Goal: Information Seeking & Learning: Learn about a topic

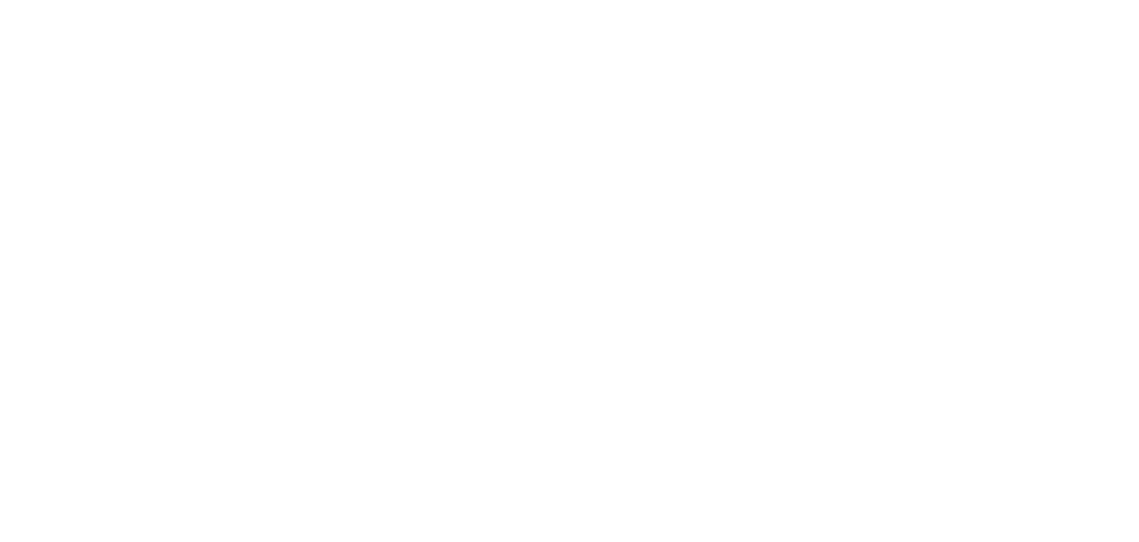
select select "Song"
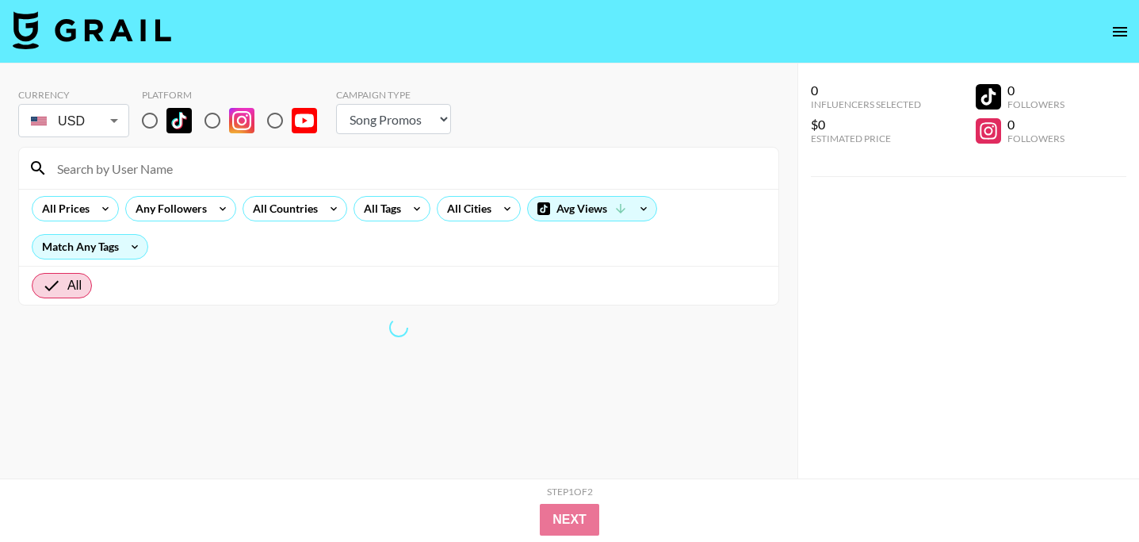
click at [155, 127] on input "radio" at bounding box center [149, 120] width 33 height 33
radio input "true"
click at [77, 124] on body "Currency USD USD ​ Platform Campaign Type Choose Type... Song Promos Brand Prom…" at bounding box center [569, 302] width 1139 height 605
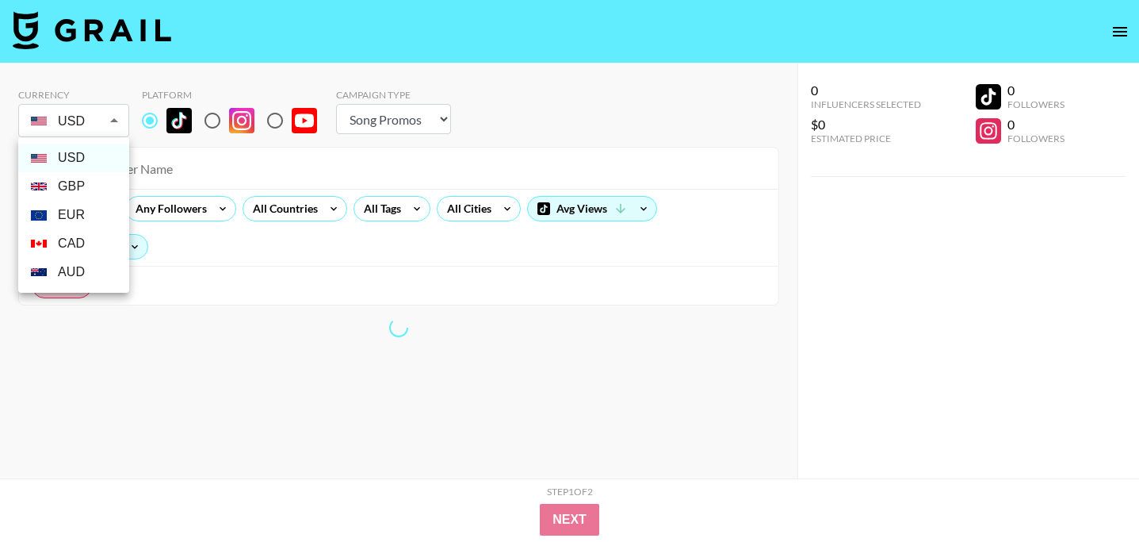
click at [210, 184] on div at bounding box center [569, 271] width 1139 height 542
click at [299, 203] on div at bounding box center [569, 271] width 1139 height 542
click at [300, 211] on div at bounding box center [569, 271] width 1139 height 542
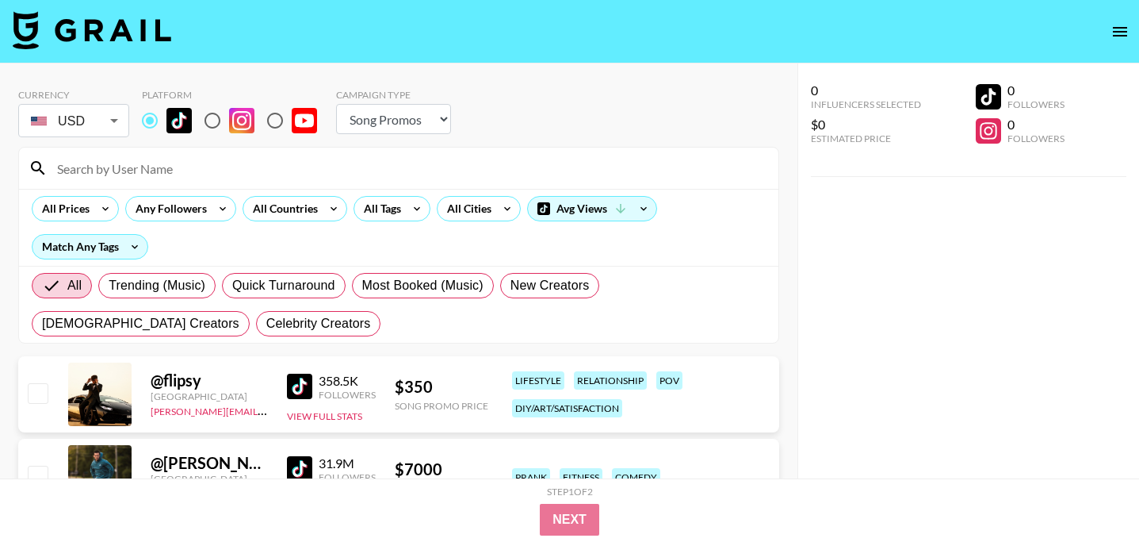
click at [331, 209] on div "USD GBP EUR CAD AUD" at bounding box center [569, 271] width 1139 height 542
click at [331, 209] on icon at bounding box center [334, 209] width 6 height 4
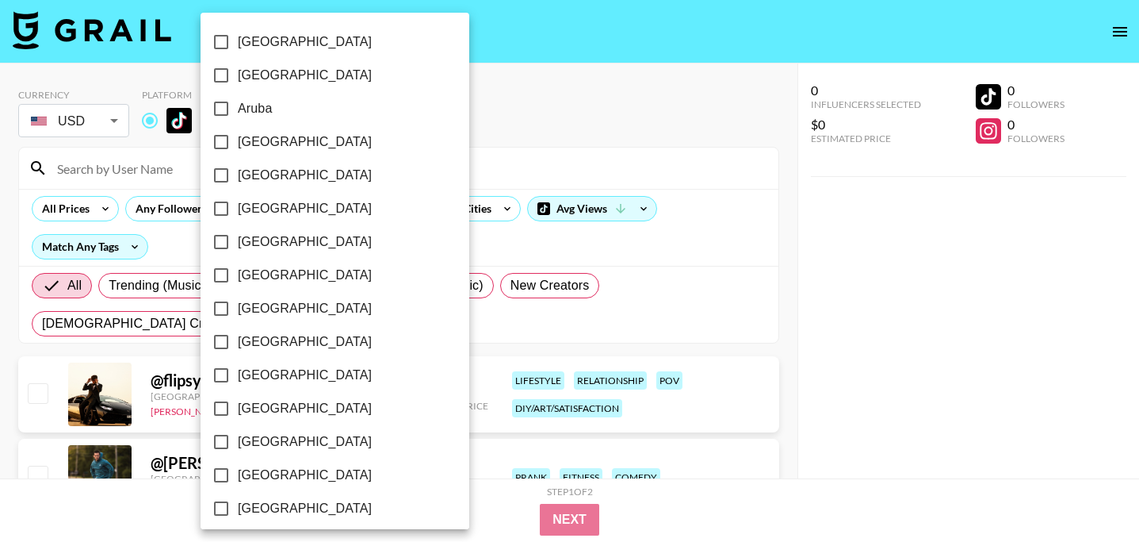
click at [223, 277] on input "[GEOGRAPHIC_DATA]" at bounding box center [221, 274] width 33 height 33
checkbox input "true"
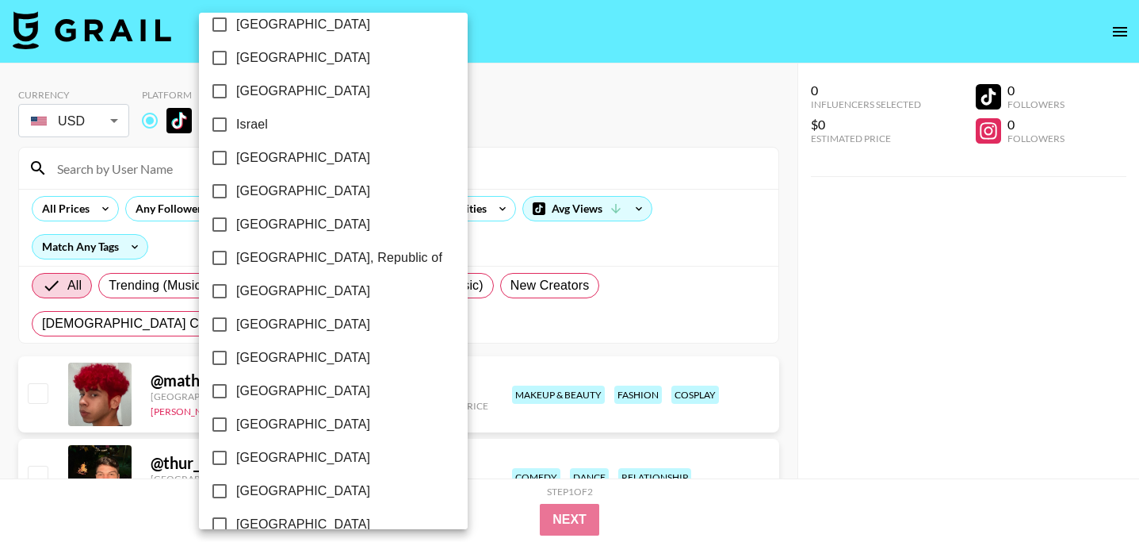
scroll to position [1307, 0]
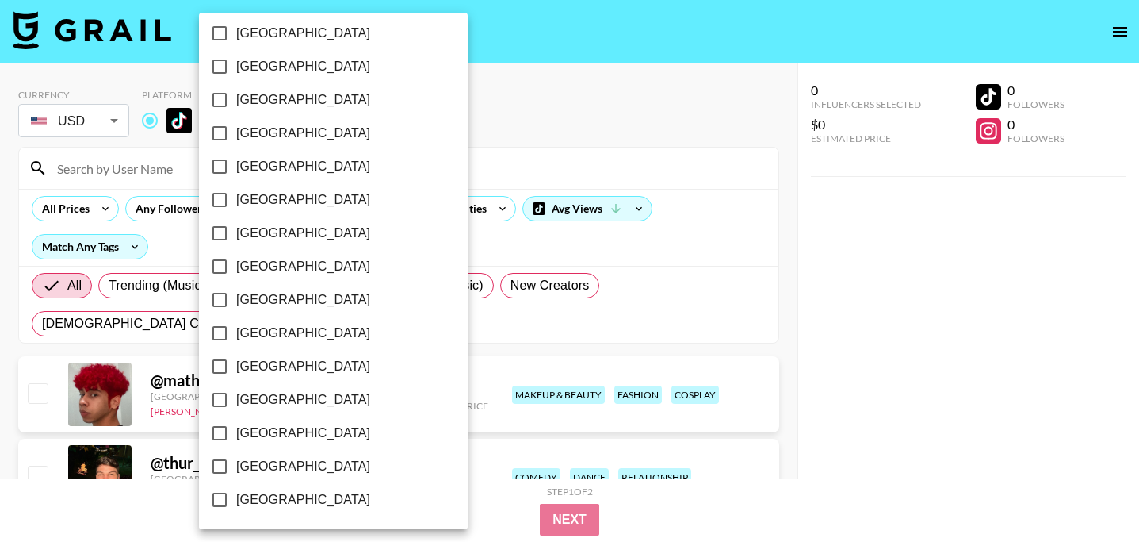
click at [507, 360] on div at bounding box center [569, 271] width 1139 height 542
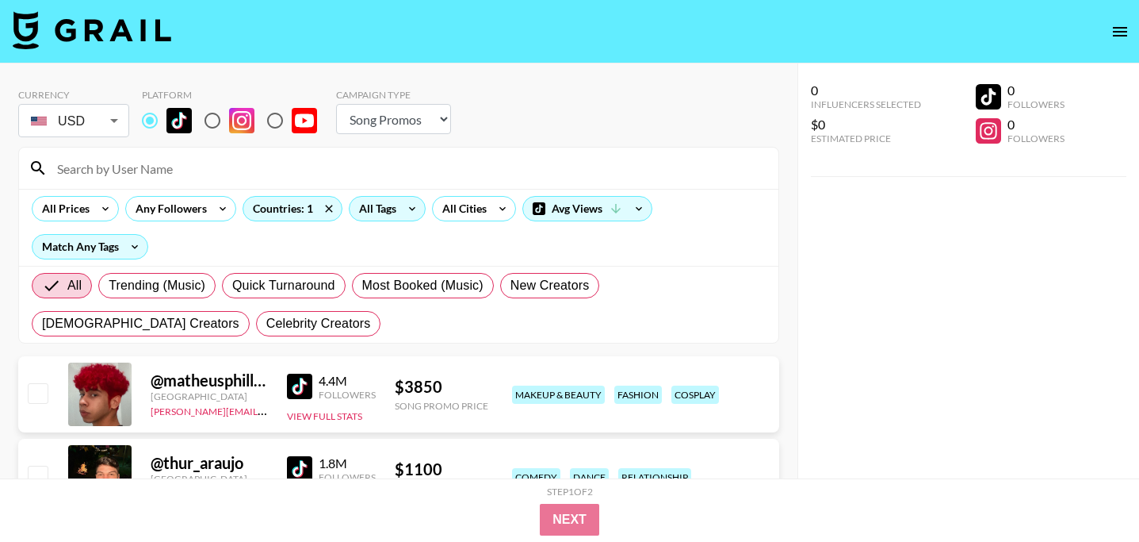
click at [375, 199] on div "All Tags" at bounding box center [375, 209] width 50 height 24
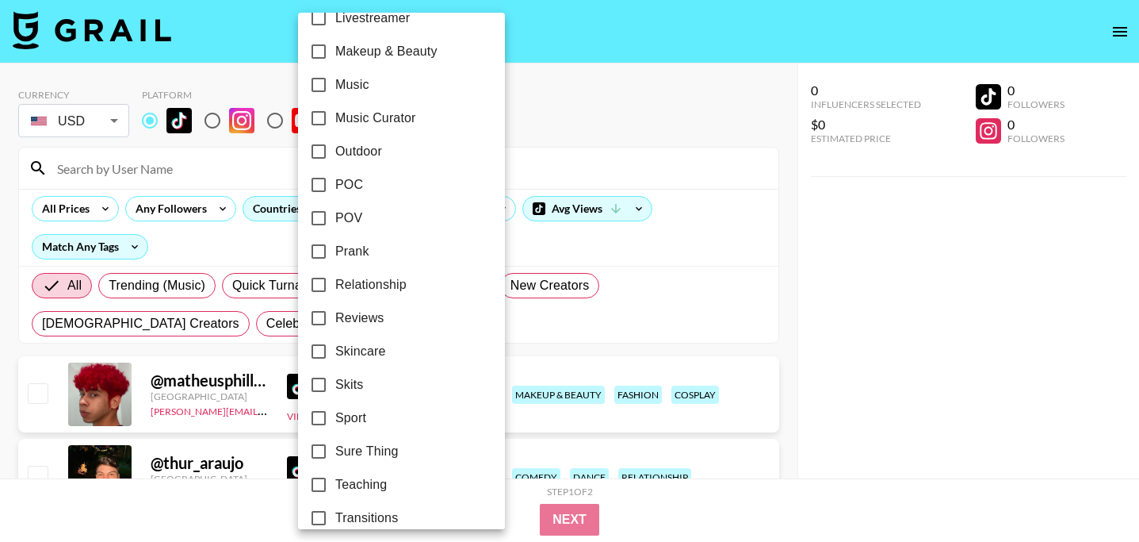
scroll to position [974, 0]
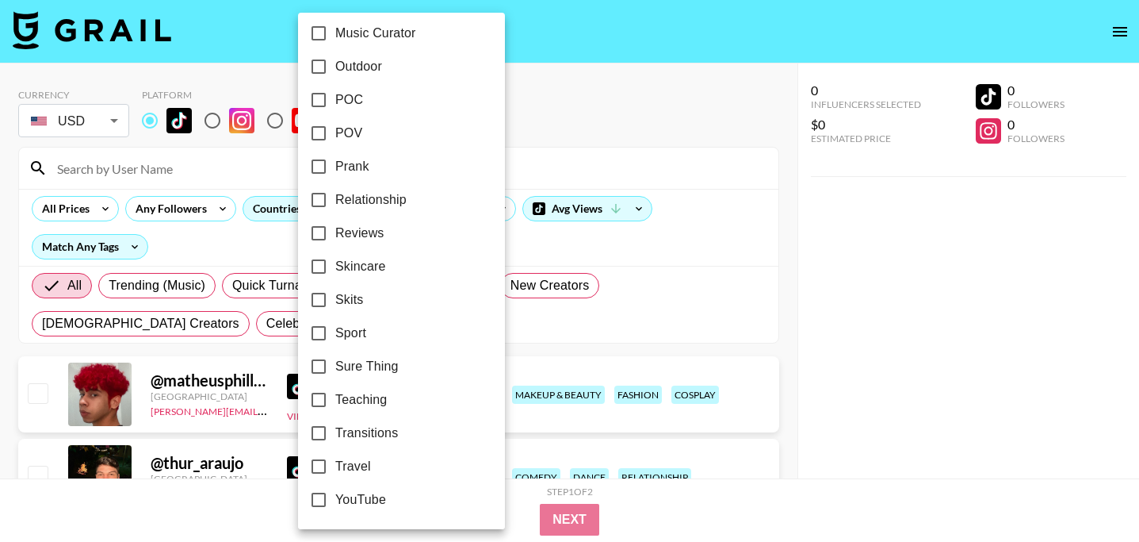
click at [320, 334] on input "Sport" at bounding box center [318, 332] width 33 height 33
checkbox input "true"
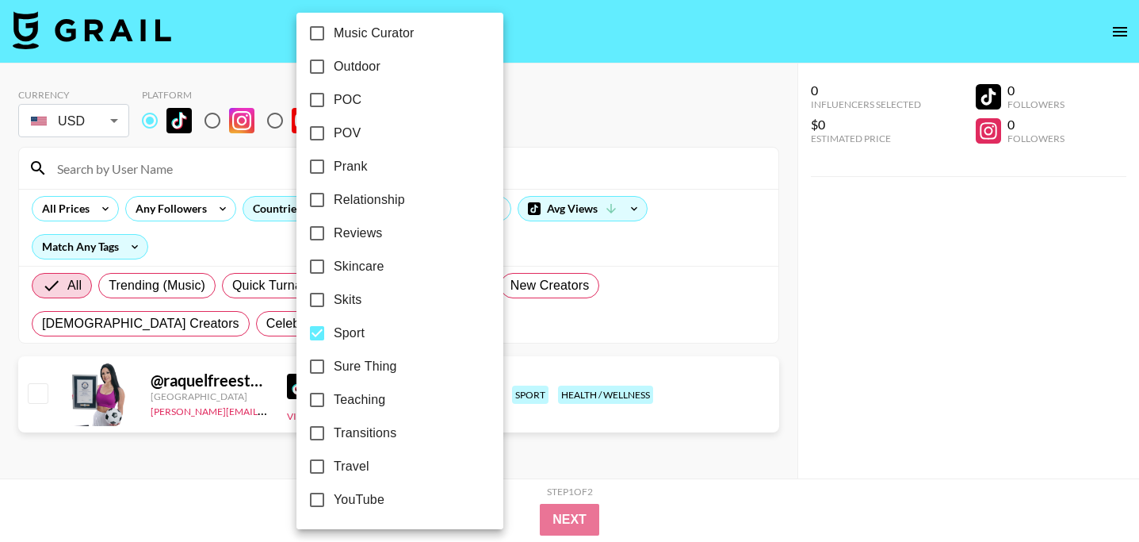
click at [212, 334] on div at bounding box center [569, 271] width 1139 height 542
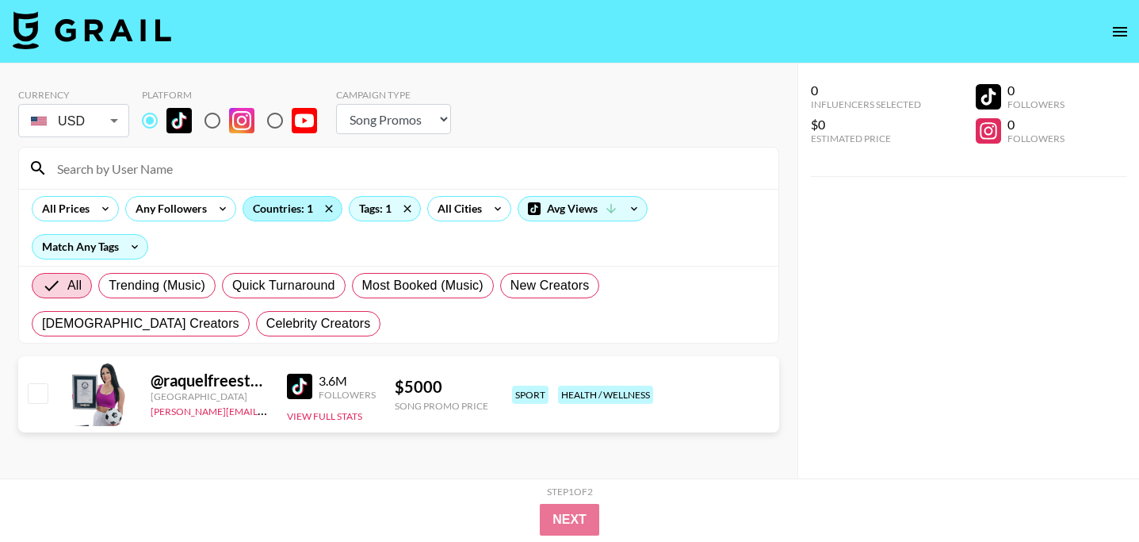
click at [302, 197] on div "Countries: 1" at bounding box center [292, 209] width 98 height 24
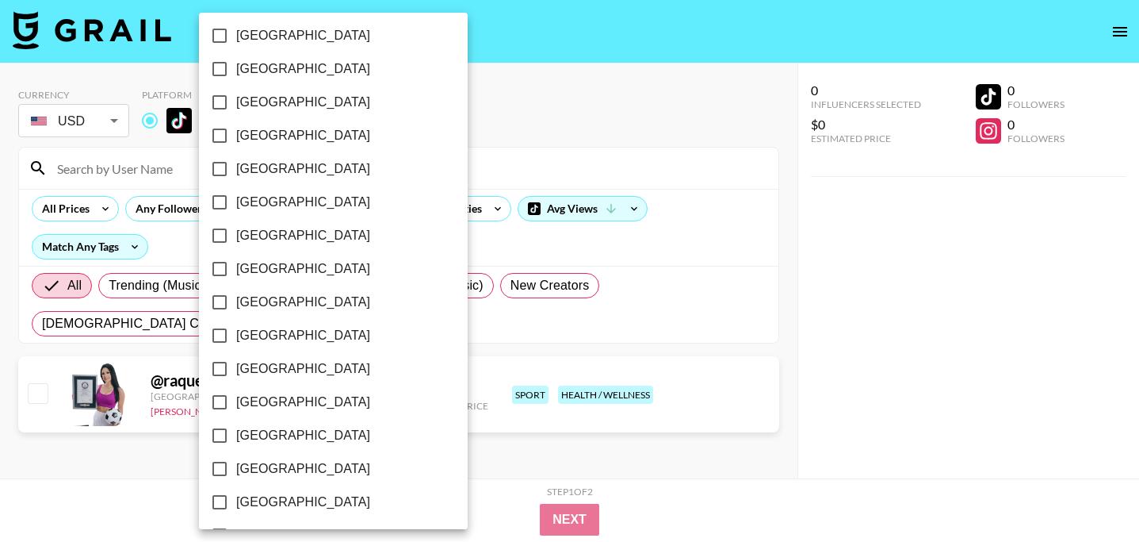
scroll to position [1307, 0]
click at [224, 461] on input "[GEOGRAPHIC_DATA]" at bounding box center [219, 466] width 33 height 33
checkbox input "true"
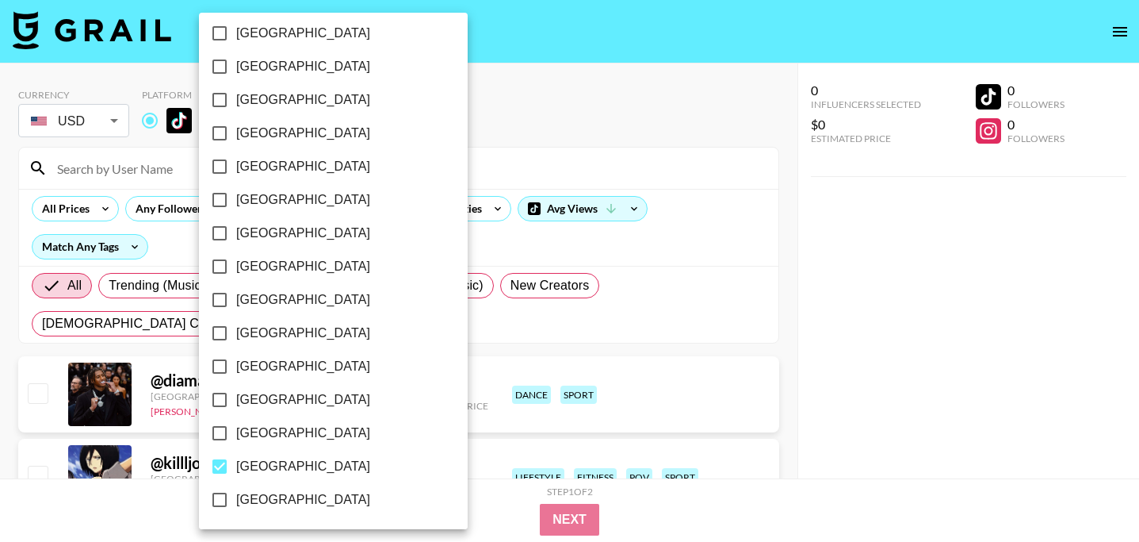
click at [538, 320] on div at bounding box center [569, 271] width 1139 height 542
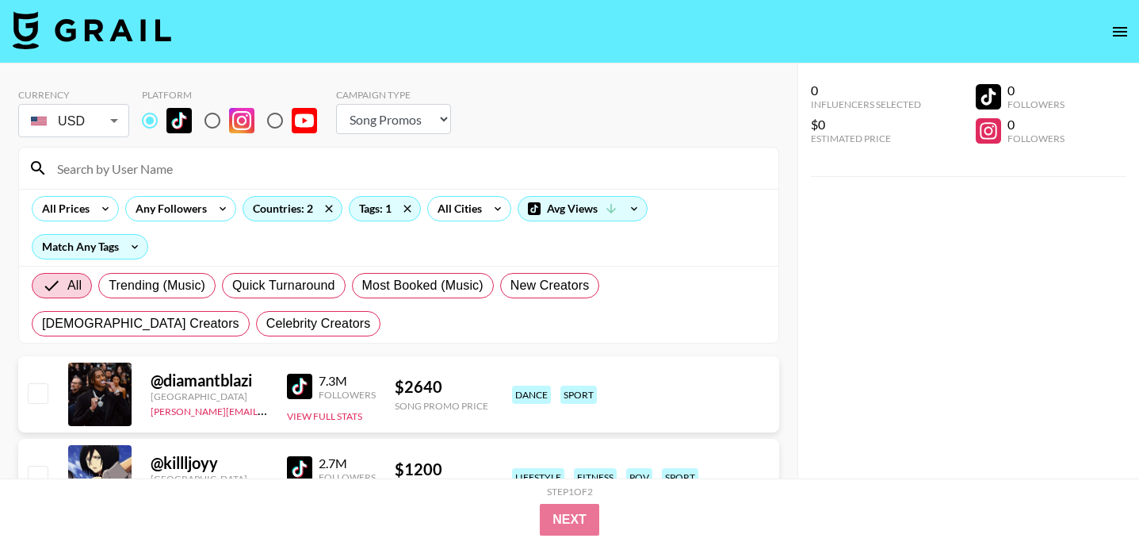
click at [82, 224] on div "All Prices Any Followers Countries: 2 Tags: 1 All Cities Avg Views Match Any Ta…" at bounding box center [399, 227] width 760 height 77
click at [86, 212] on div "All Prices" at bounding box center [63, 209] width 60 height 24
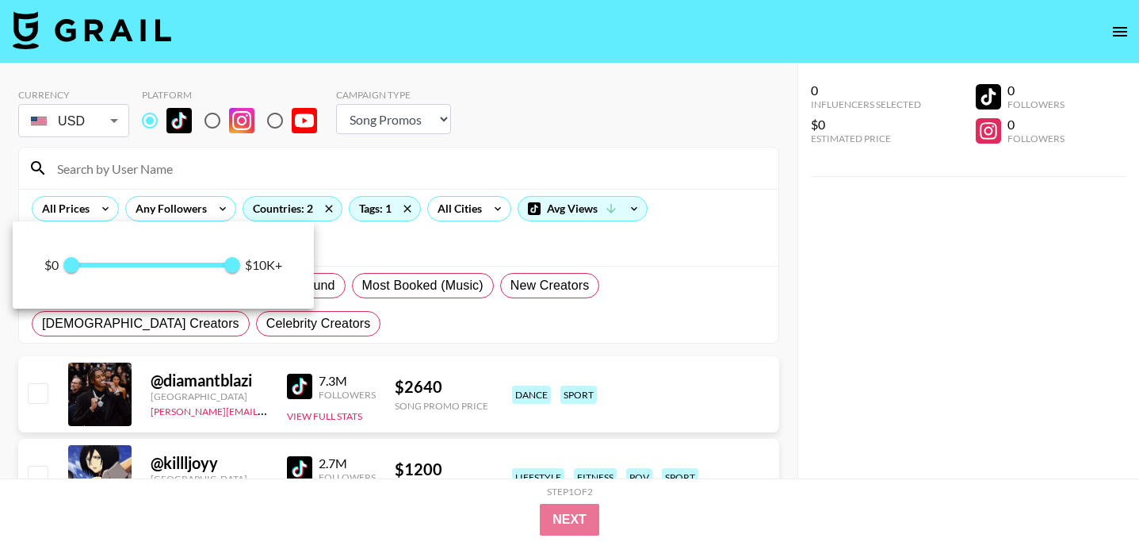
type input "4500"
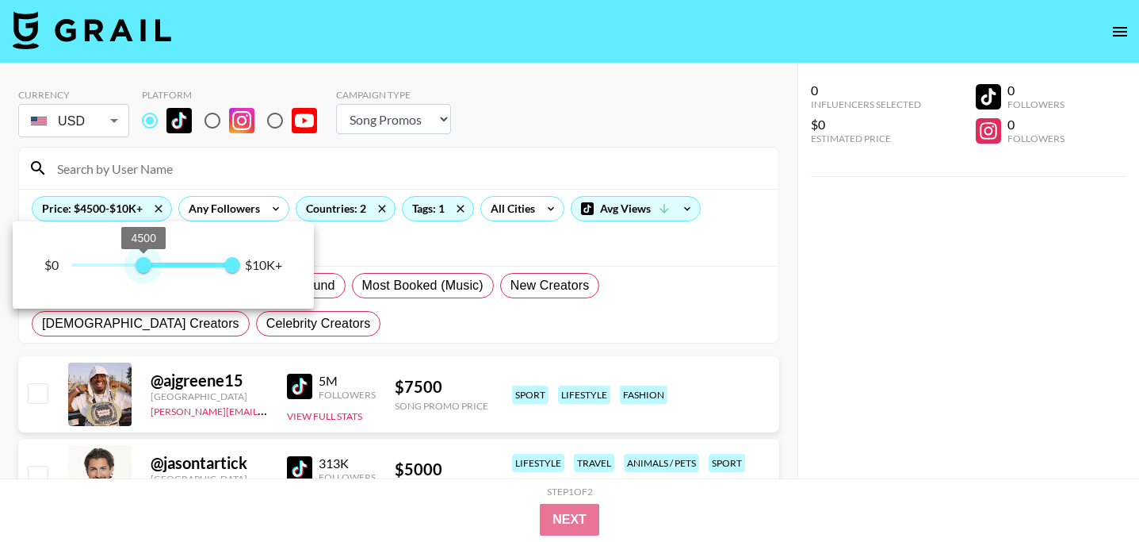
click at [144, 258] on span "4500 10.000" at bounding box center [151, 265] width 161 height 24
type input "8500"
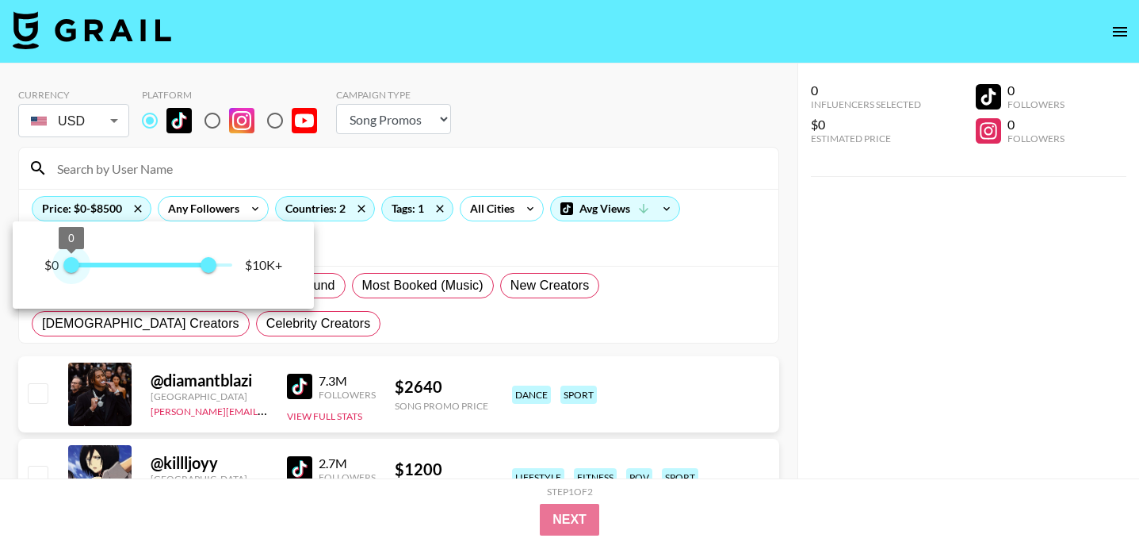
type input "0"
drag, startPoint x: 229, startPoint y: 267, endPoint x: 9, endPoint y: 266, distance: 220.4
click at [9, 266] on div "$0 0 8500 $10K+" at bounding box center [569, 271] width 1139 height 542
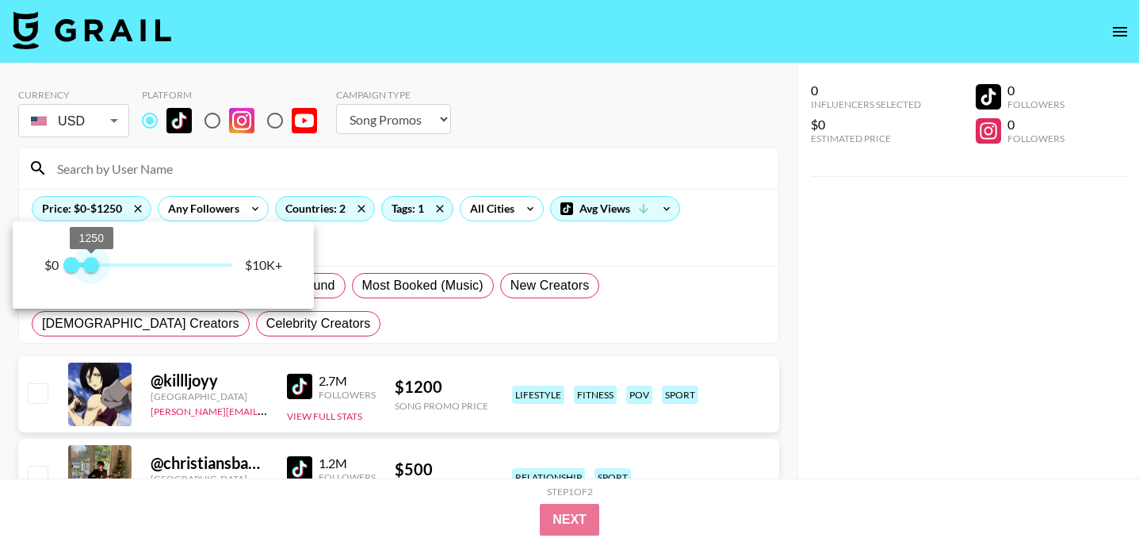
type input "1000"
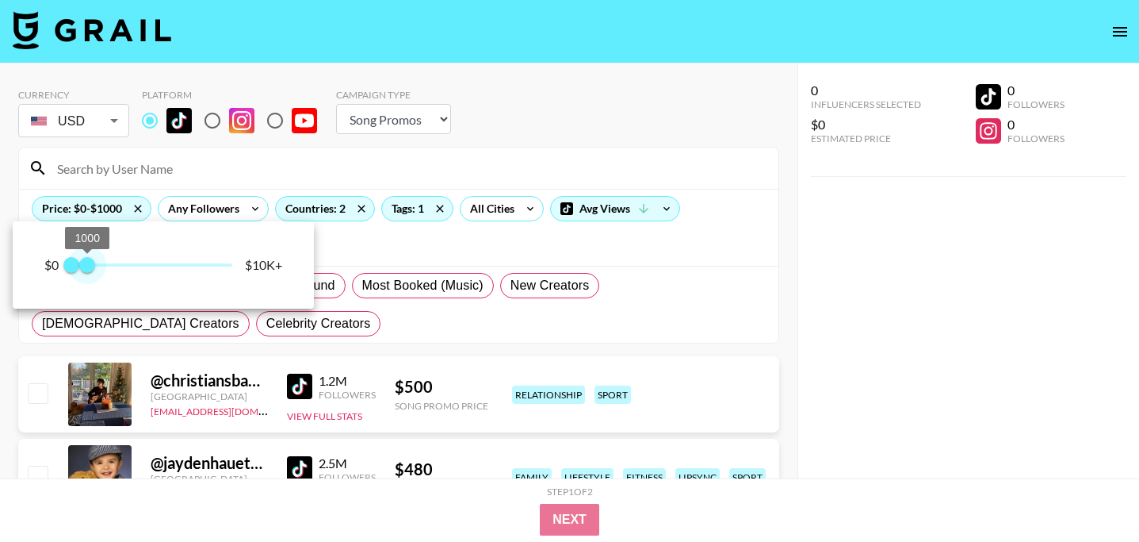
drag, startPoint x: 199, startPoint y: 270, endPoint x: 87, endPoint y: 266, distance: 111.9
click at [87, 266] on span "1000" at bounding box center [87, 265] width 16 height 16
click at [462, 366] on div at bounding box center [569, 271] width 1139 height 542
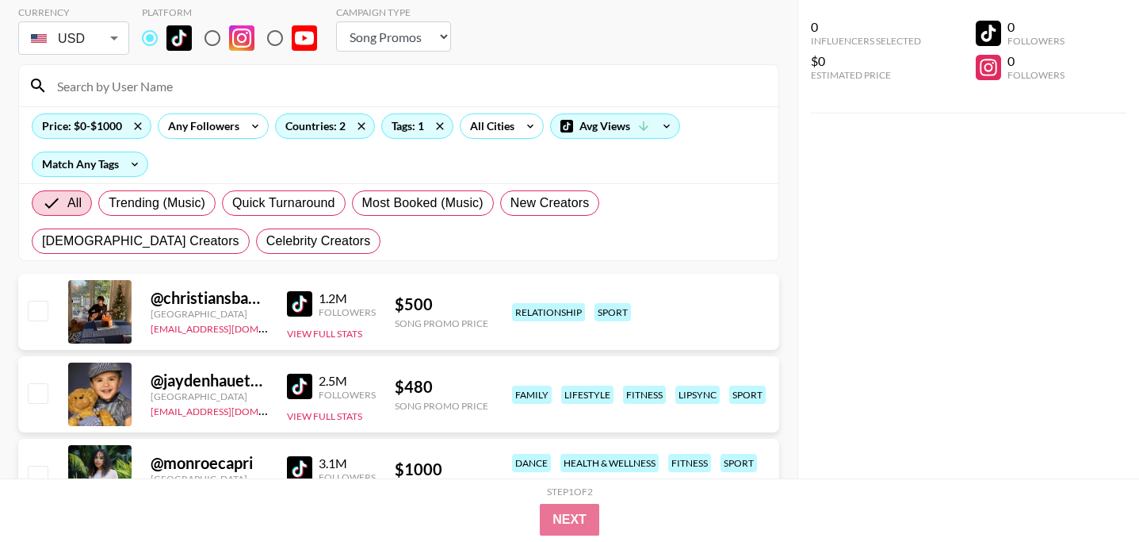
scroll to position [81, 0]
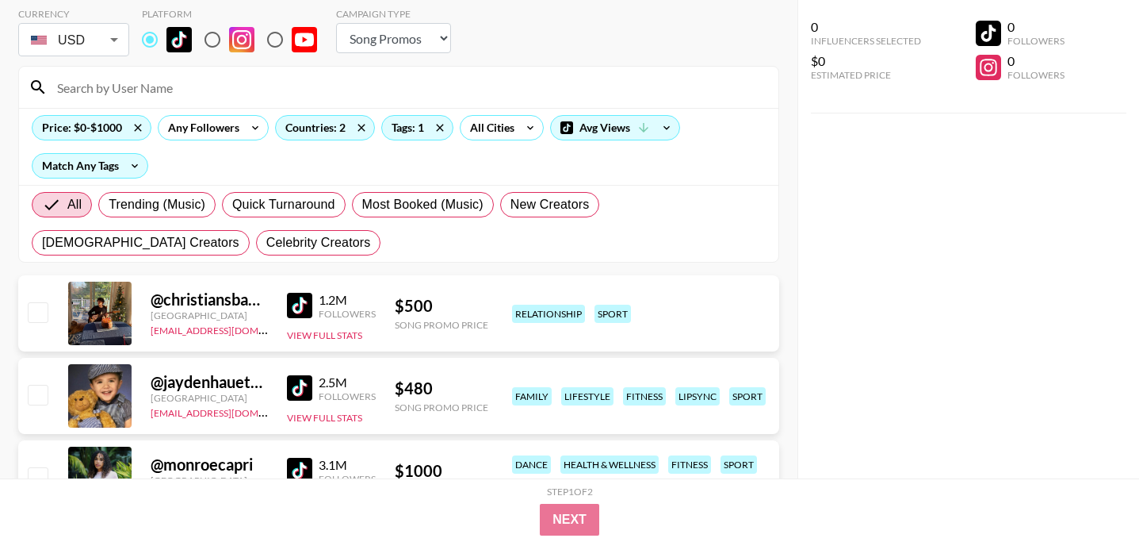
click at [301, 301] on img at bounding box center [299, 305] width 25 height 25
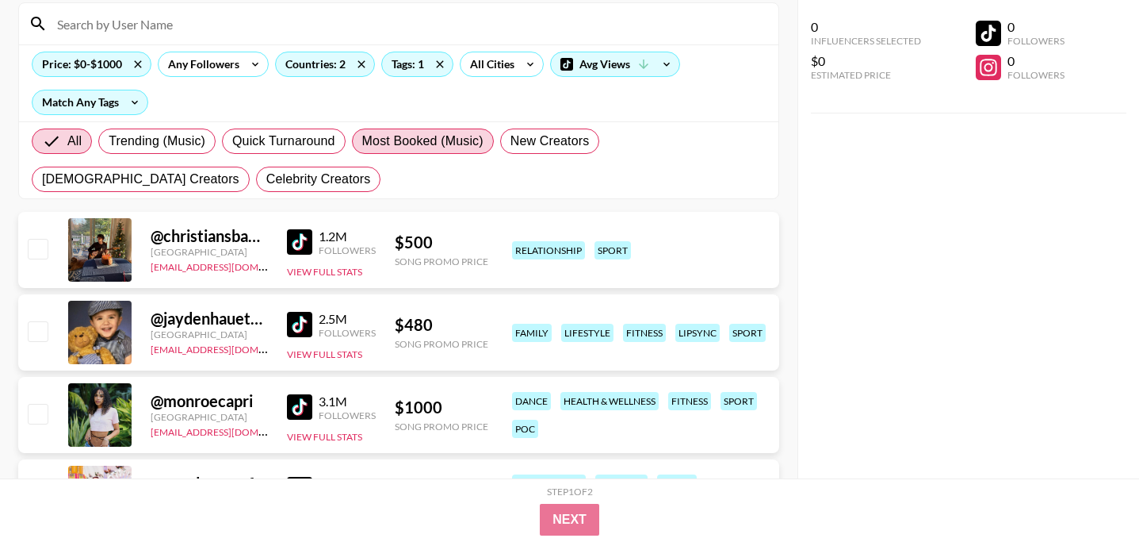
scroll to position [191, 0]
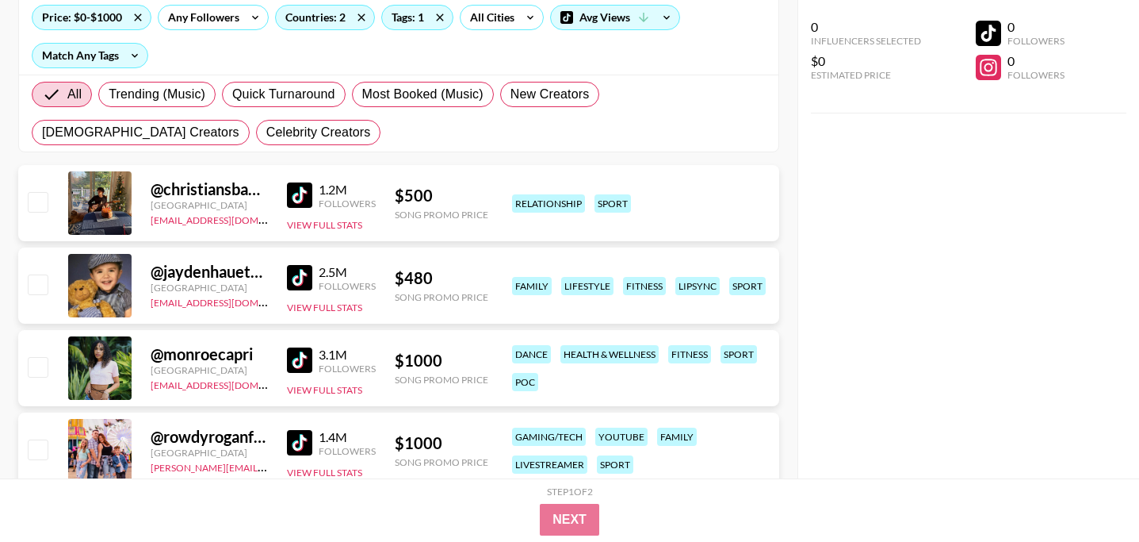
click at [293, 283] on img at bounding box center [299, 277] width 25 height 25
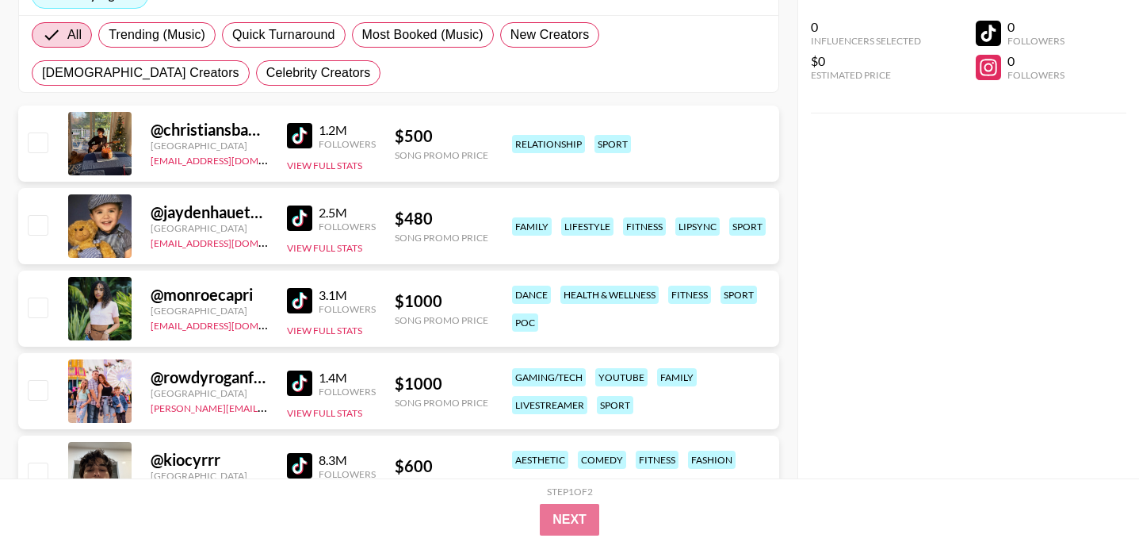
scroll to position [270, 0]
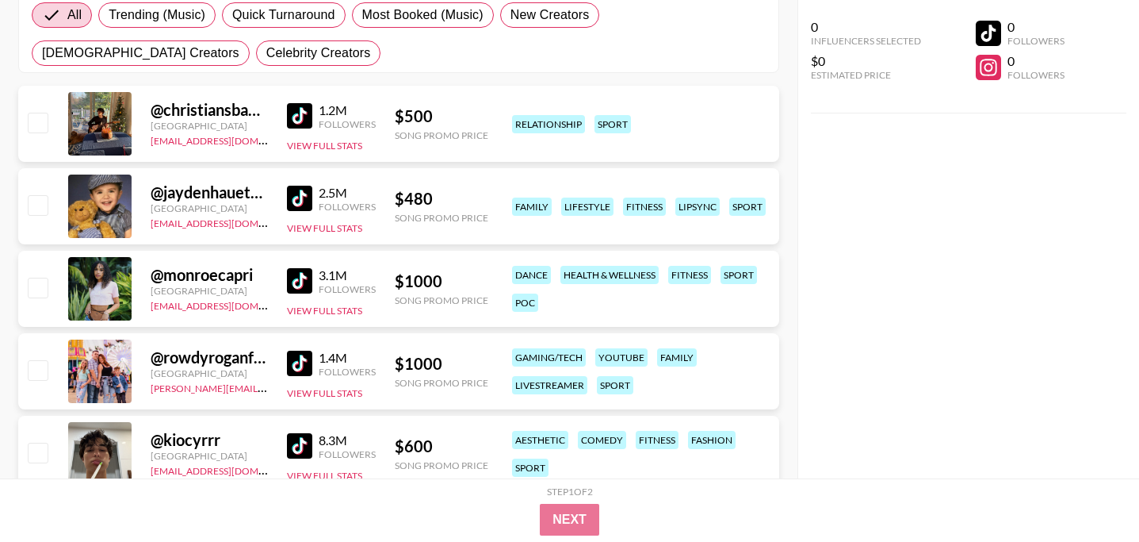
click at [298, 286] on img at bounding box center [299, 280] width 25 height 25
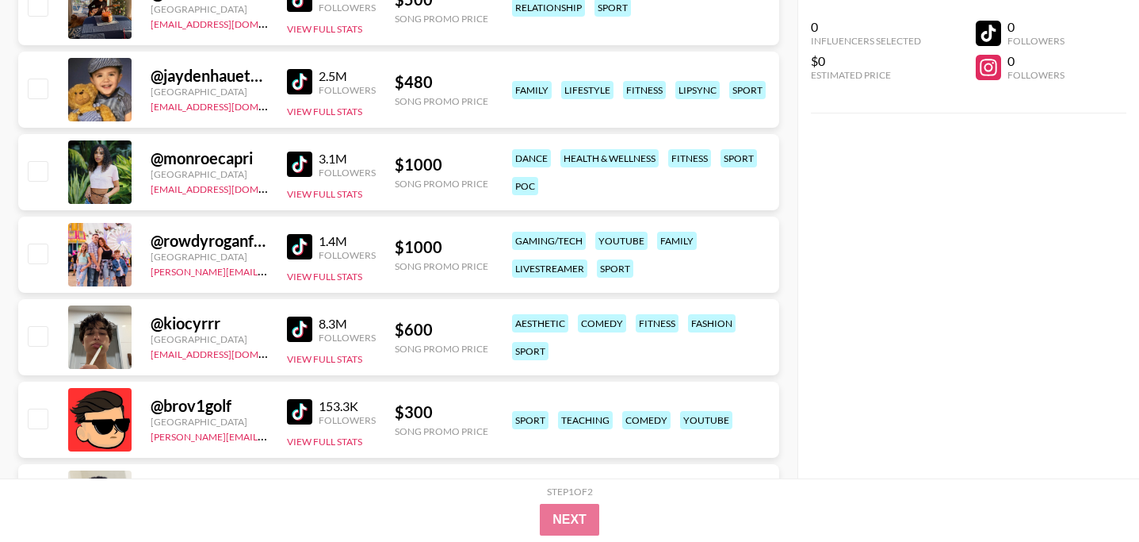
scroll to position [405, 0]
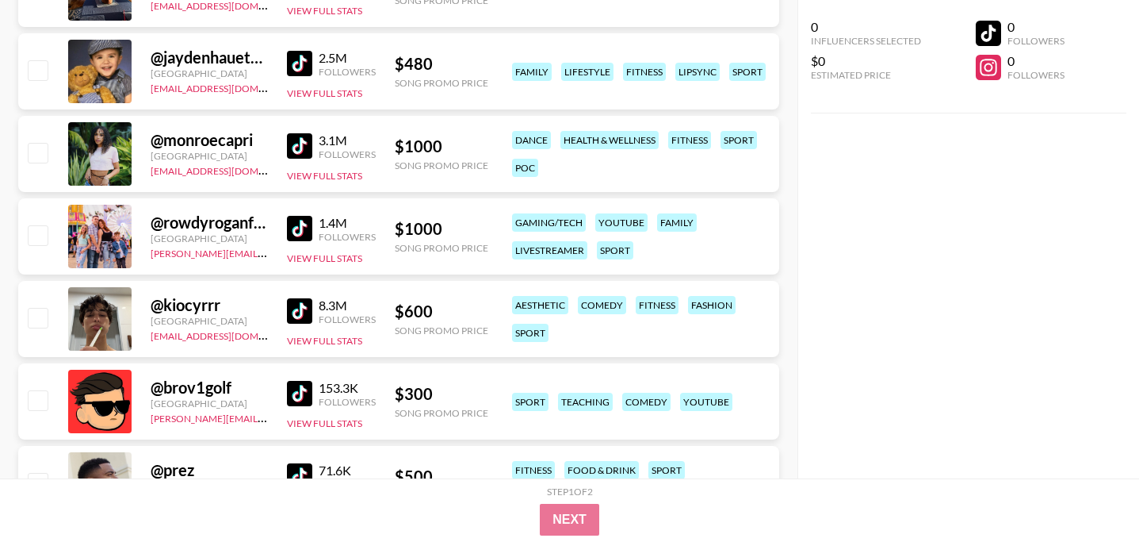
click at [299, 224] on img at bounding box center [299, 228] width 25 height 25
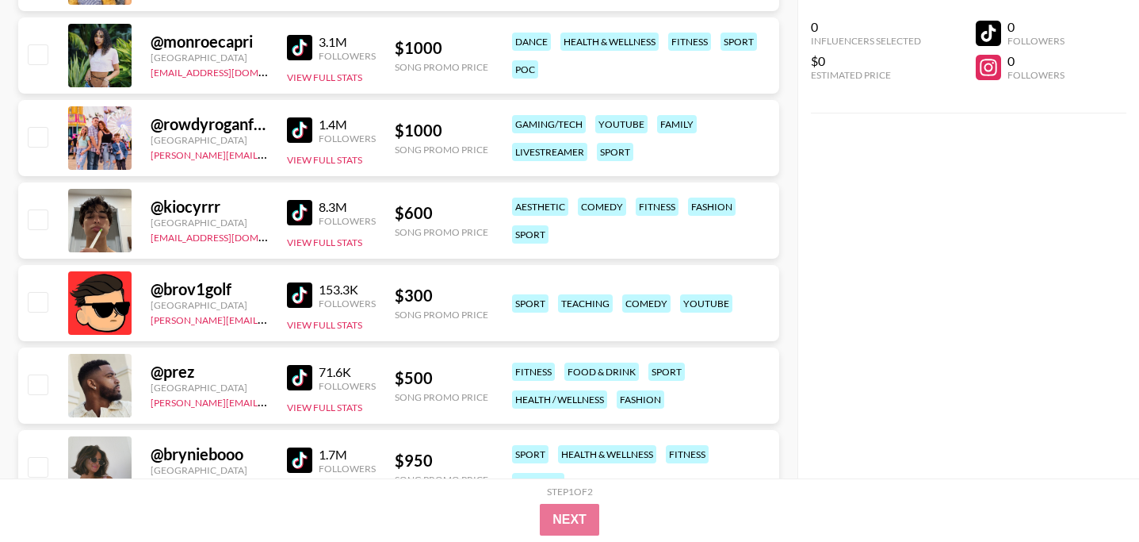
scroll to position [752, 0]
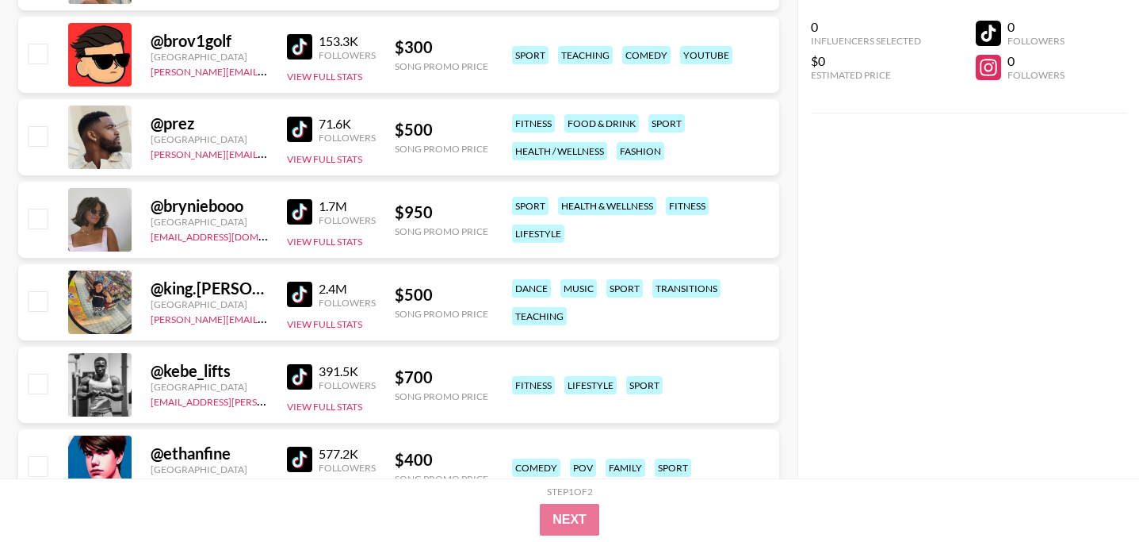
click at [291, 213] on img at bounding box center [299, 211] width 25 height 25
click at [300, 297] on img at bounding box center [299, 293] width 25 height 25
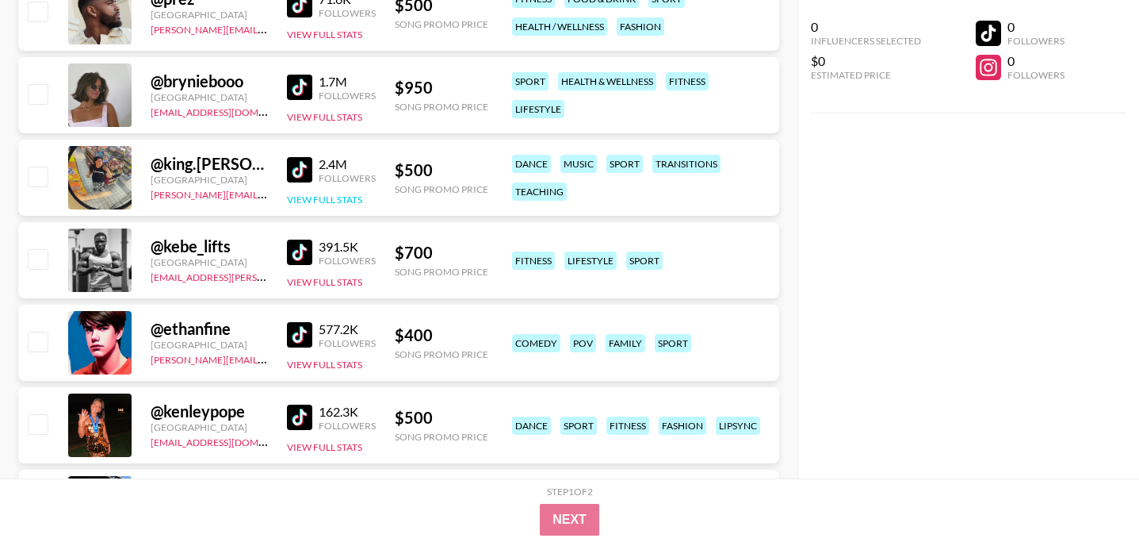
scroll to position [877, 0]
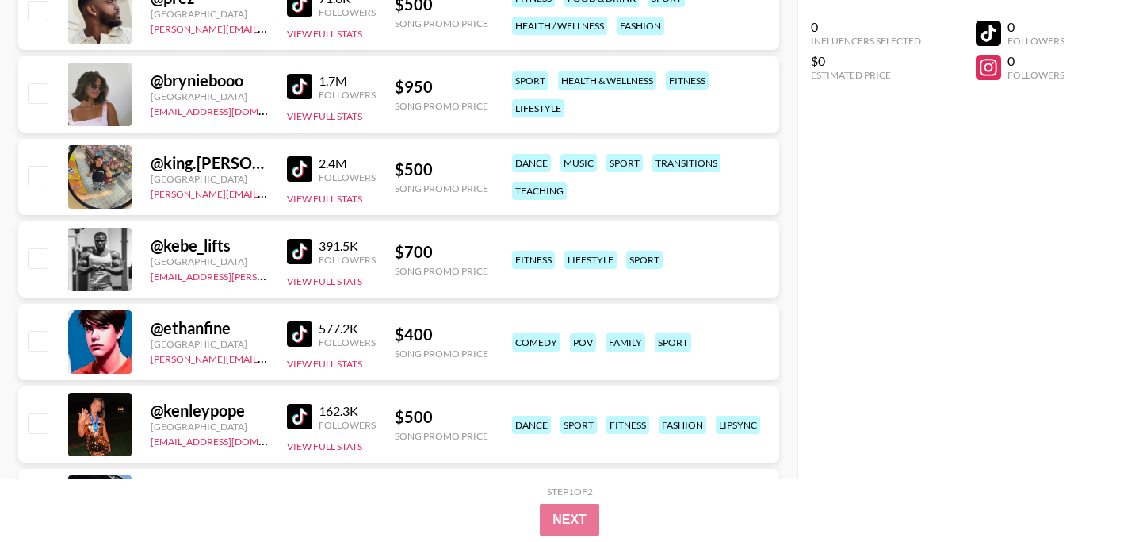
click at [304, 260] on img at bounding box center [299, 251] width 25 height 25
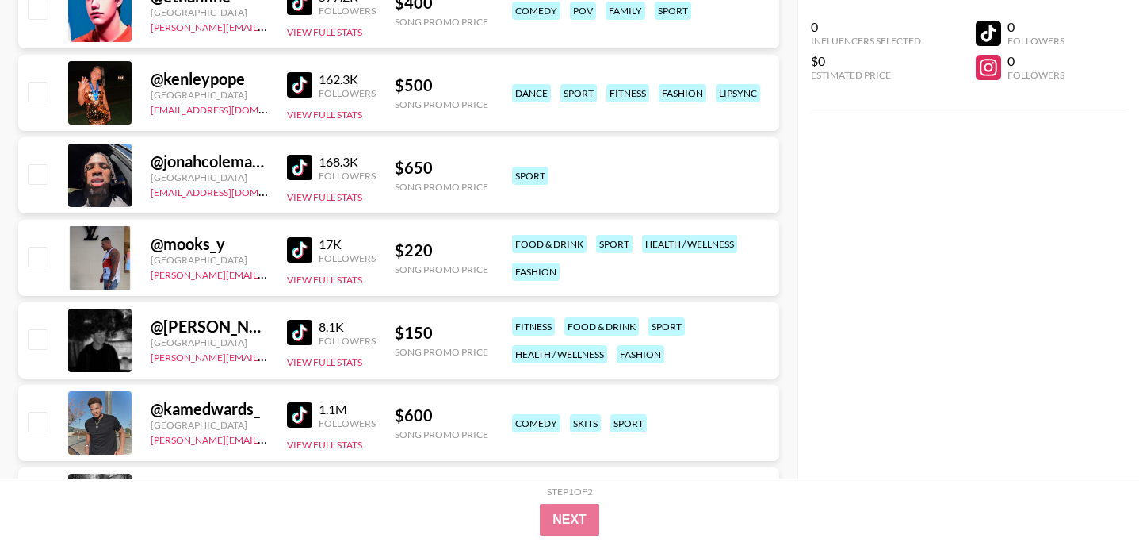
scroll to position [1192, 0]
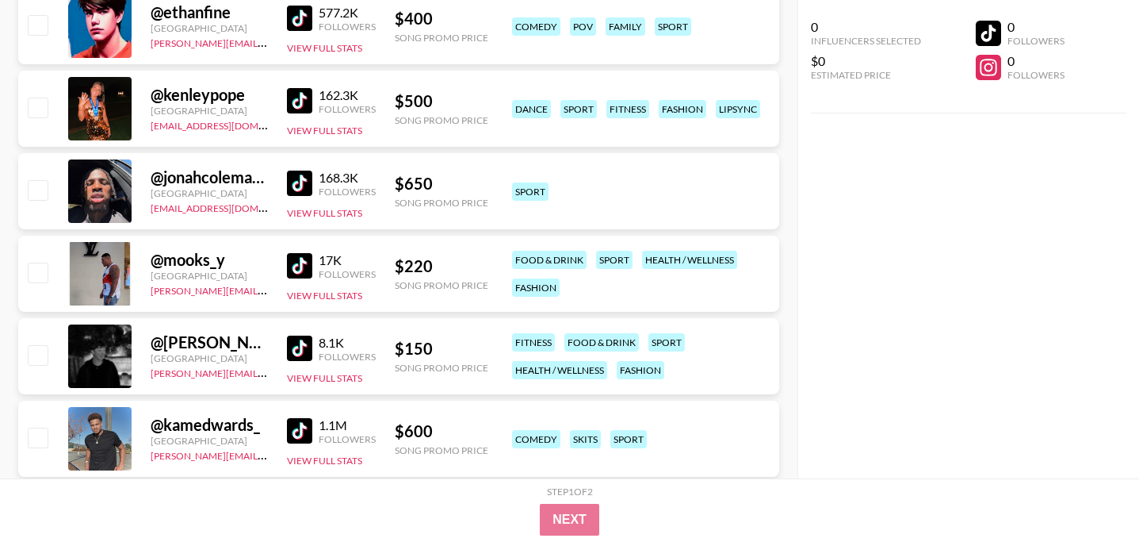
click at [302, 101] on img at bounding box center [299, 100] width 25 height 25
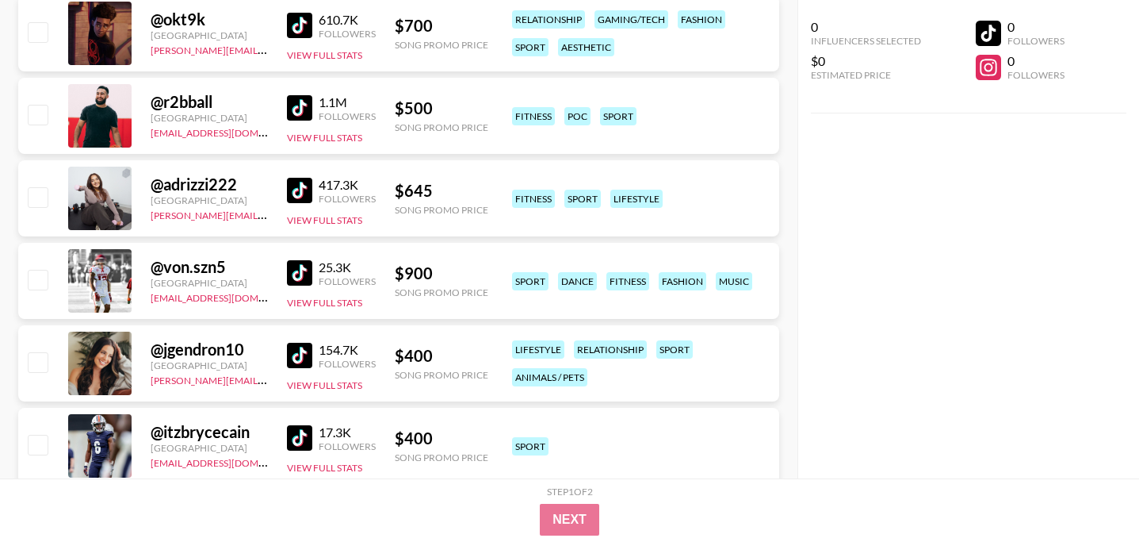
scroll to position [1764, 0]
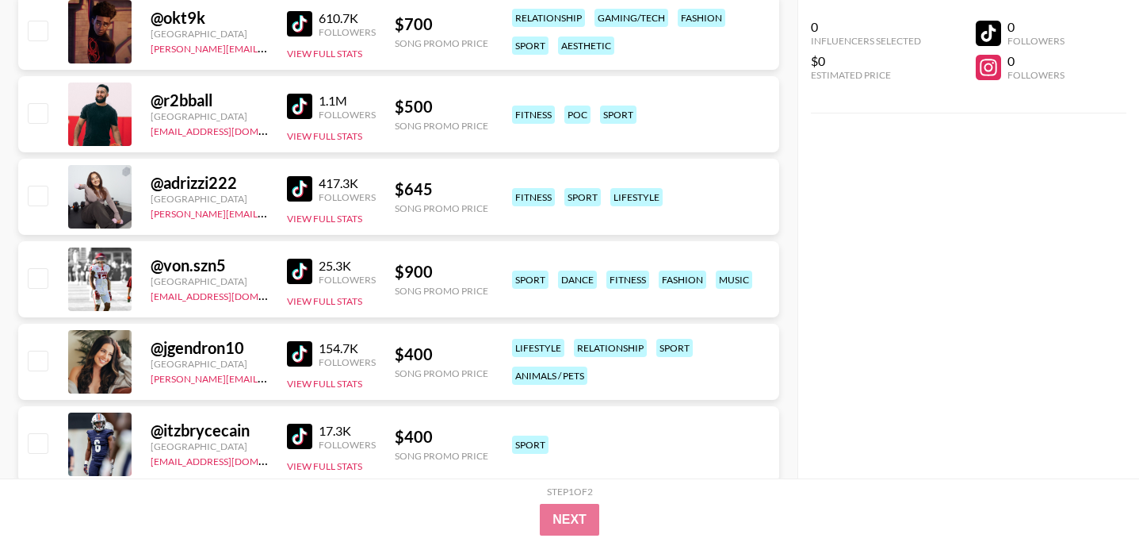
click at [302, 185] on img at bounding box center [299, 188] width 25 height 25
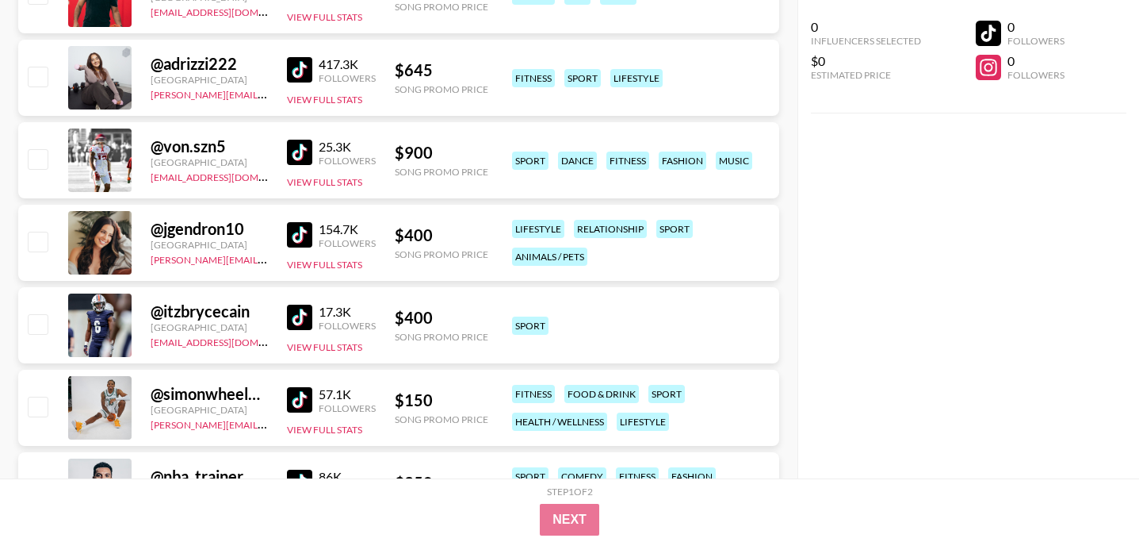
scroll to position [1889, 0]
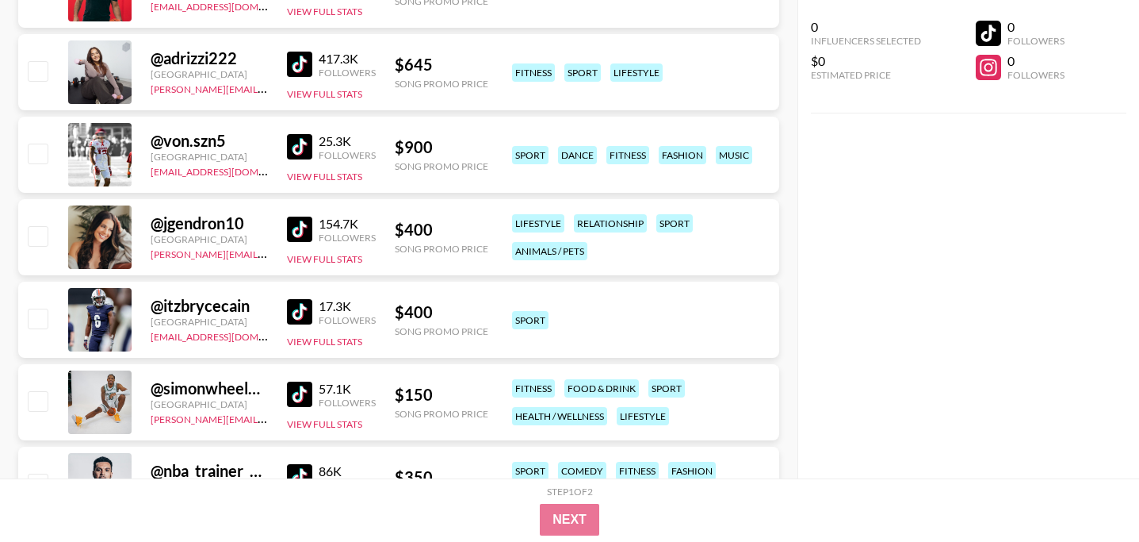
click at [299, 155] on img at bounding box center [299, 146] width 25 height 25
click at [292, 229] on img at bounding box center [299, 228] width 25 height 25
click at [304, 312] on img at bounding box center [299, 311] width 25 height 25
click at [305, 399] on img at bounding box center [299, 393] width 25 height 25
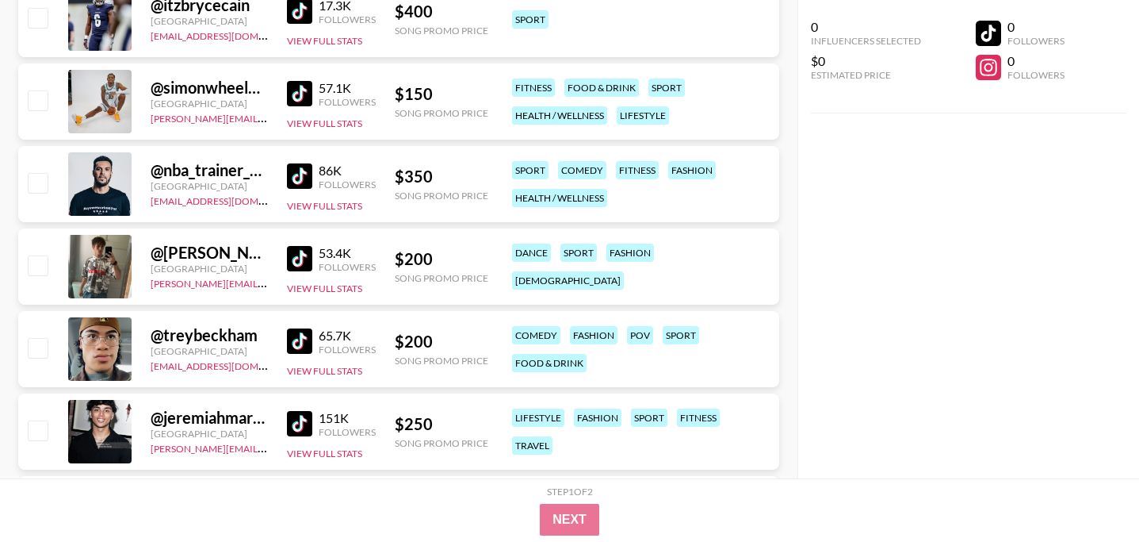
scroll to position [2202, 0]
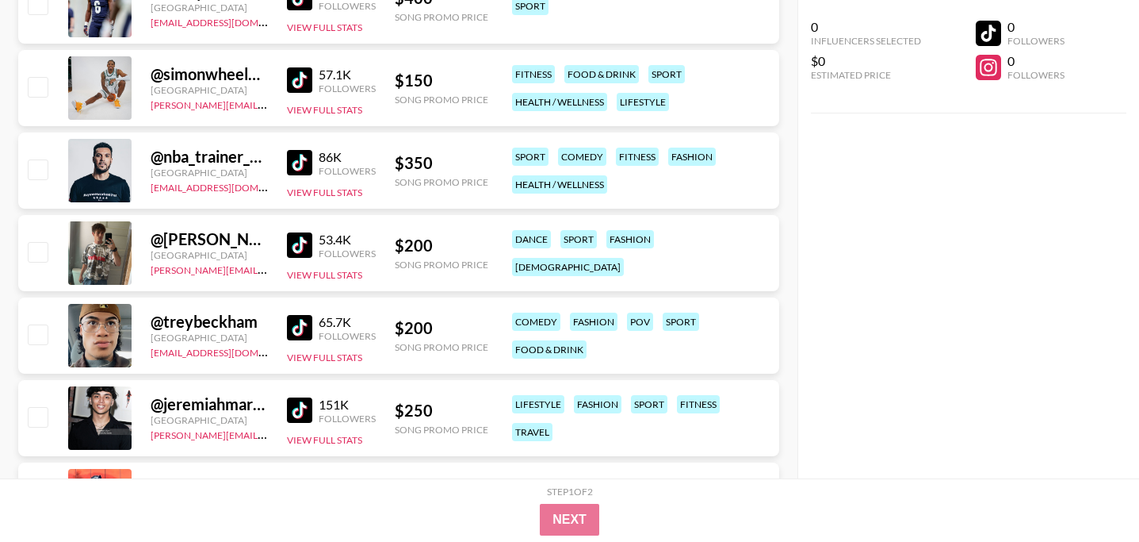
click at [303, 155] on img at bounding box center [299, 162] width 25 height 25
click at [312, 239] on img at bounding box center [299, 244] width 25 height 25
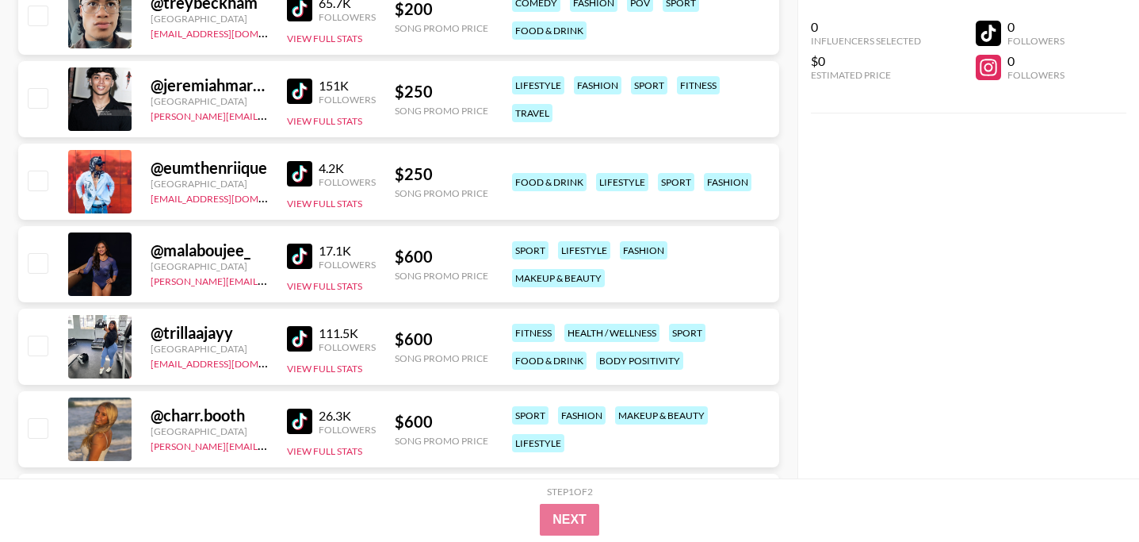
click at [299, 267] on img at bounding box center [299, 255] width 25 height 25
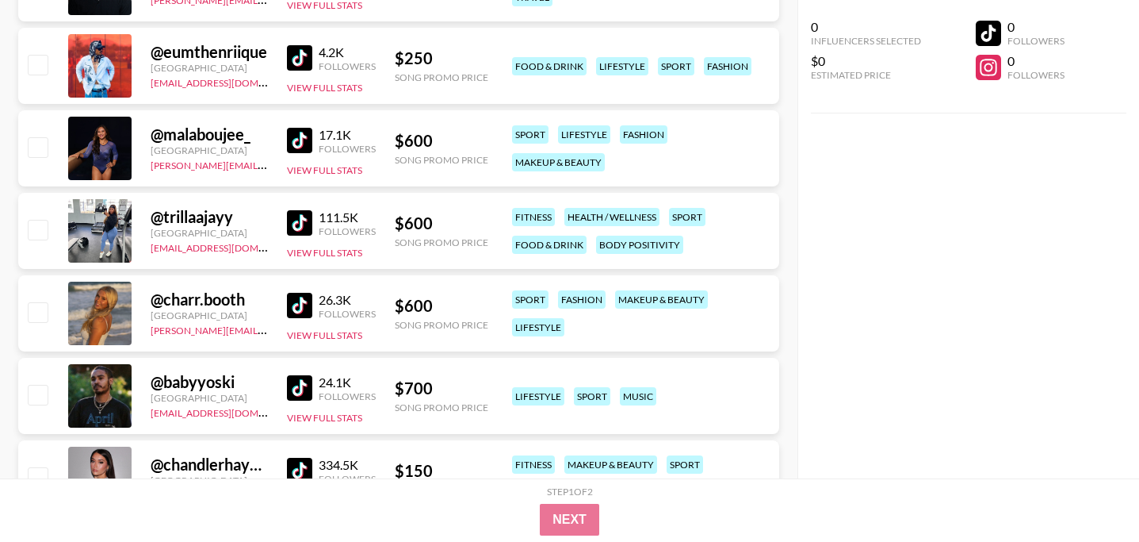
scroll to position [2639, 0]
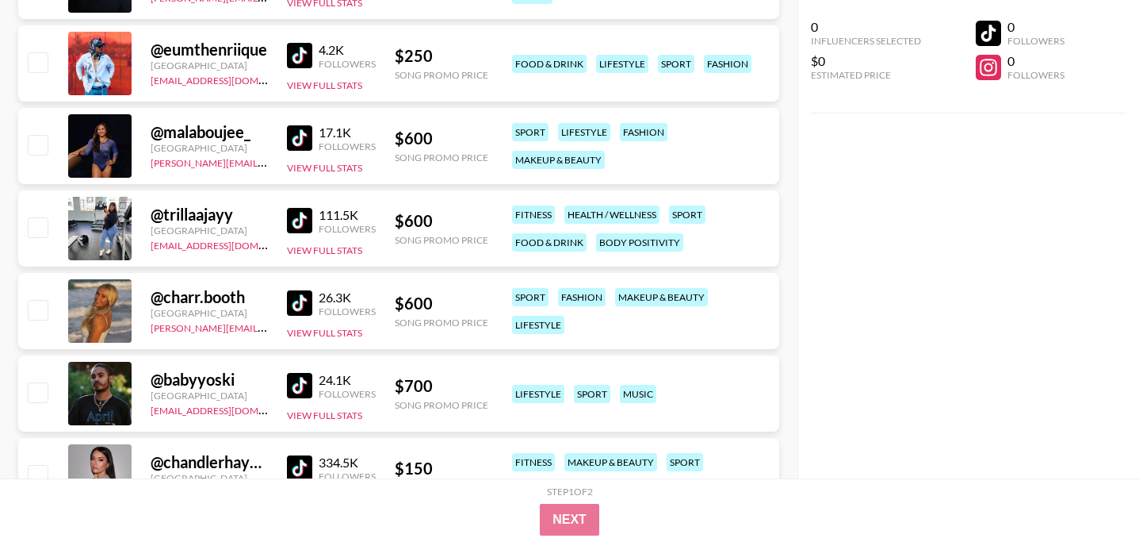
click at [301, 224] on img at bounding box center [299, 220] width 25 height 25
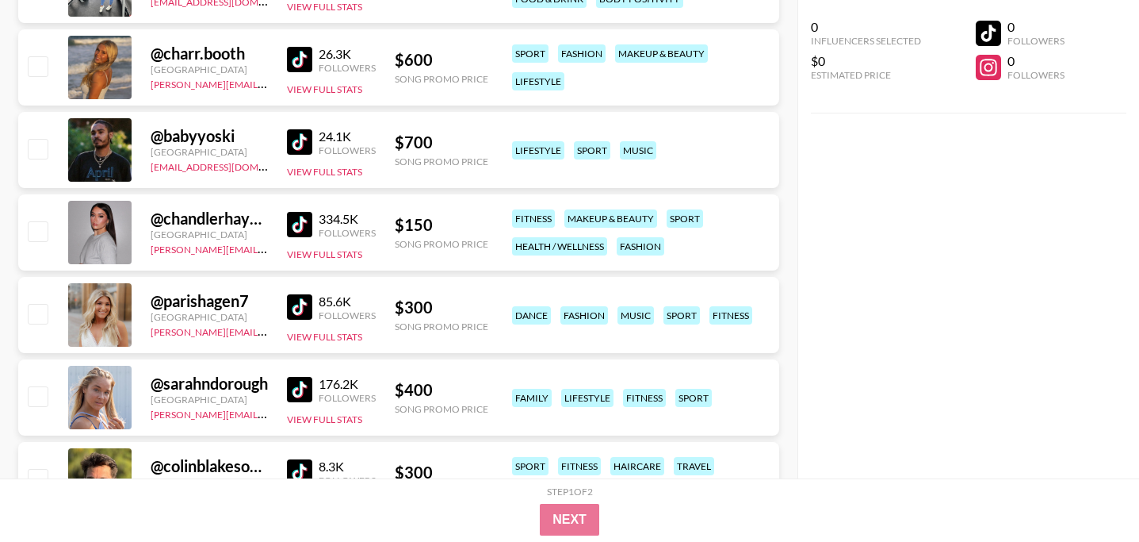
scroll to position [2884, 0]
click at [305, 67] on img at bounding box center [299, 58] width 25 height 25
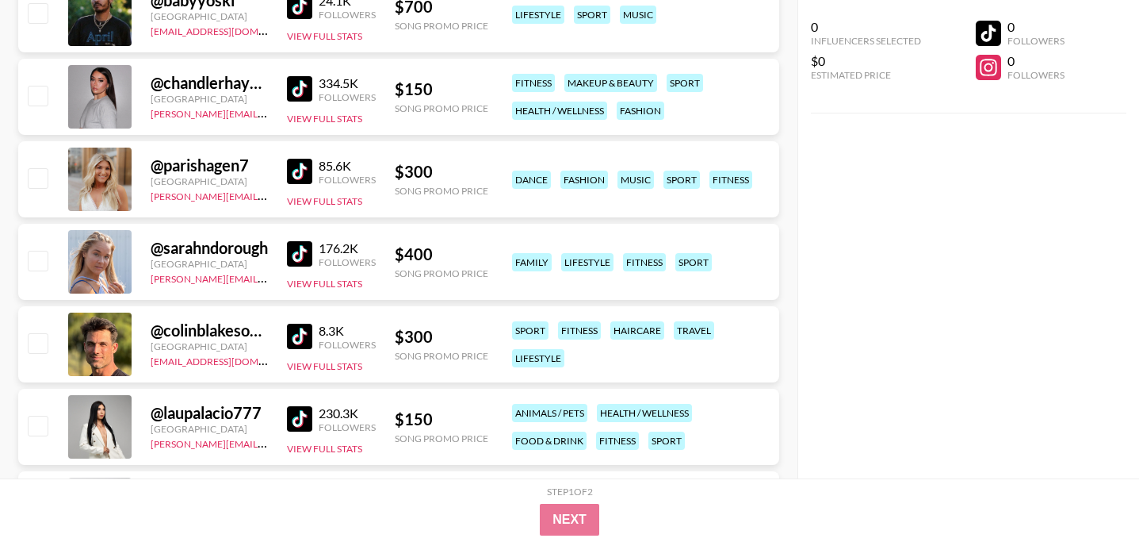
scroll to position [3055, 0]
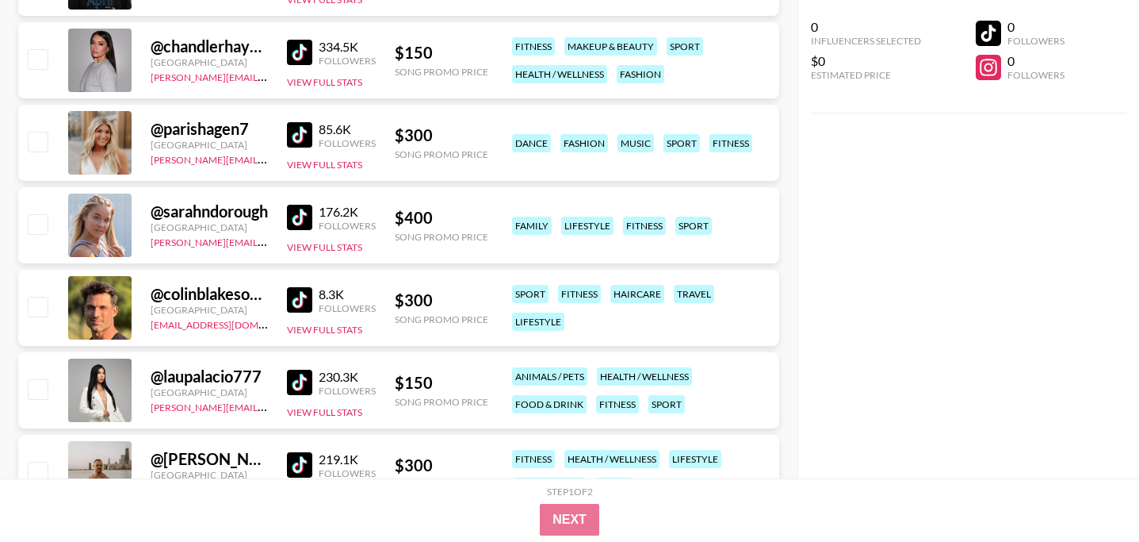
click at [293, 136] on img at bounding box center [299, 134] width 25 height 25
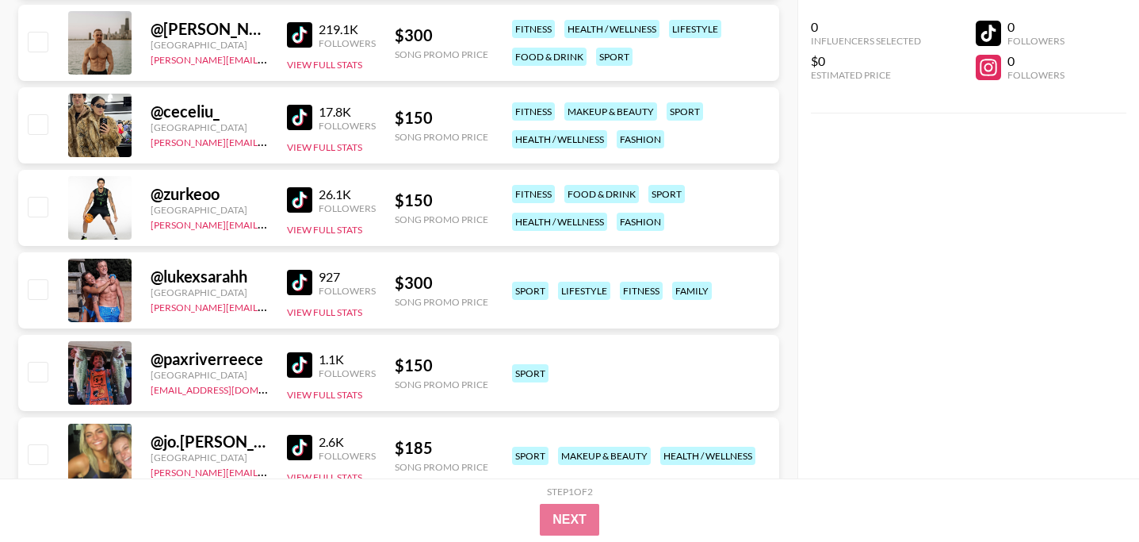
scroll to position [3593, 0]
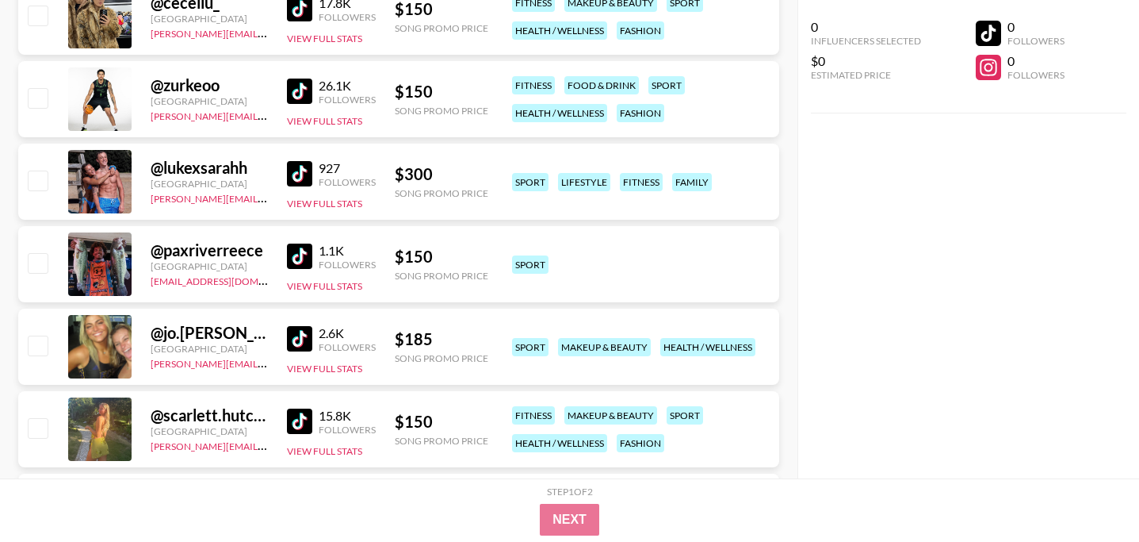
click at [290, 88] on img at bounding box center [299, 90] width 25 height 25
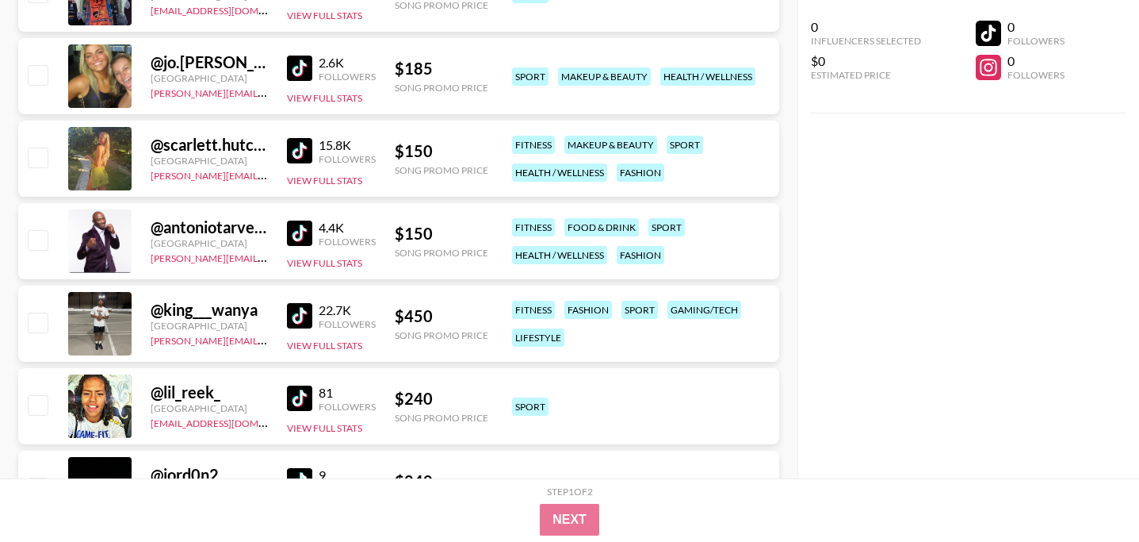
scroll to position [3863, 0]
click at [300, 148] on img at bounding box center [299, 151] width 25 height 25
